Goal: Task Accomplishment & Management: Manage account settings

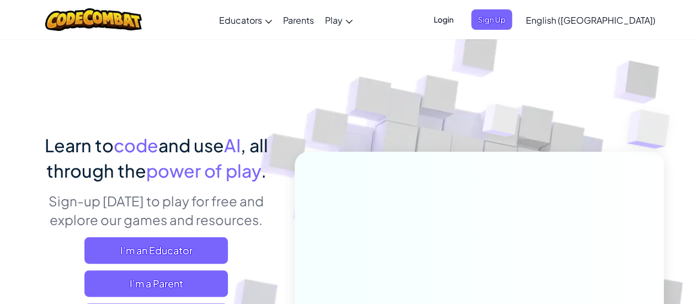
click at [460, 20] on span "Login" at bounding box center [443, 19] width 33 height 20
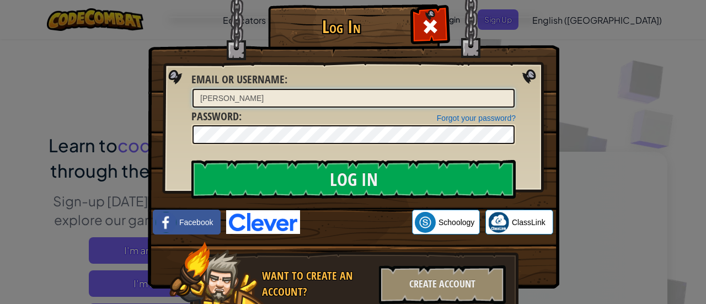
type input "anirudh.july"
click at [620, 50] on div "Log In Unknown Error Email or Username : [PERSON_NAME].july Forgot your passwor…" at bounding box center [353, 152] width 706 height 304
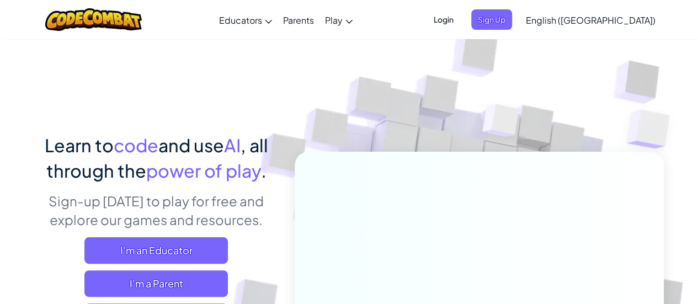
click at [554, 67] on img at bounding box center [471, 243] width 613 height 613
click at [460, 24] on span "Login" at bounding box center [443, 19] width 33 height 20
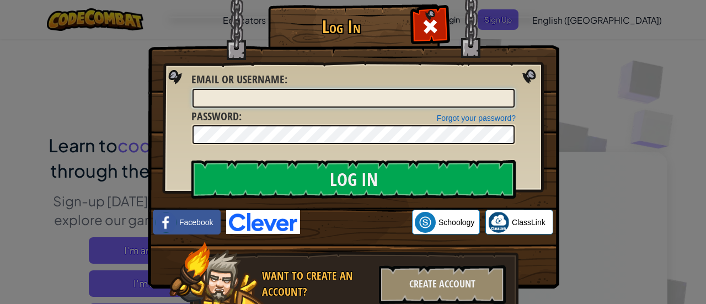
click at [297, 98] on input "Email or Username :" at bounding box center [353, 98] width 322 height 19
type input "a"
click at [245, 103] on input "Email or Username :" at bounding box center [353, 98] width 322 height 19
type input "anirudh.july"
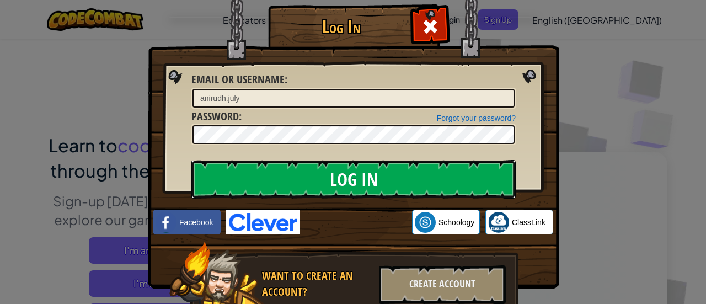
click at [303, 165] on input "Log In" at bounding box center [353, 179] width 324 height 39
